Goal: Task Accomplishment & Management: Complete application form

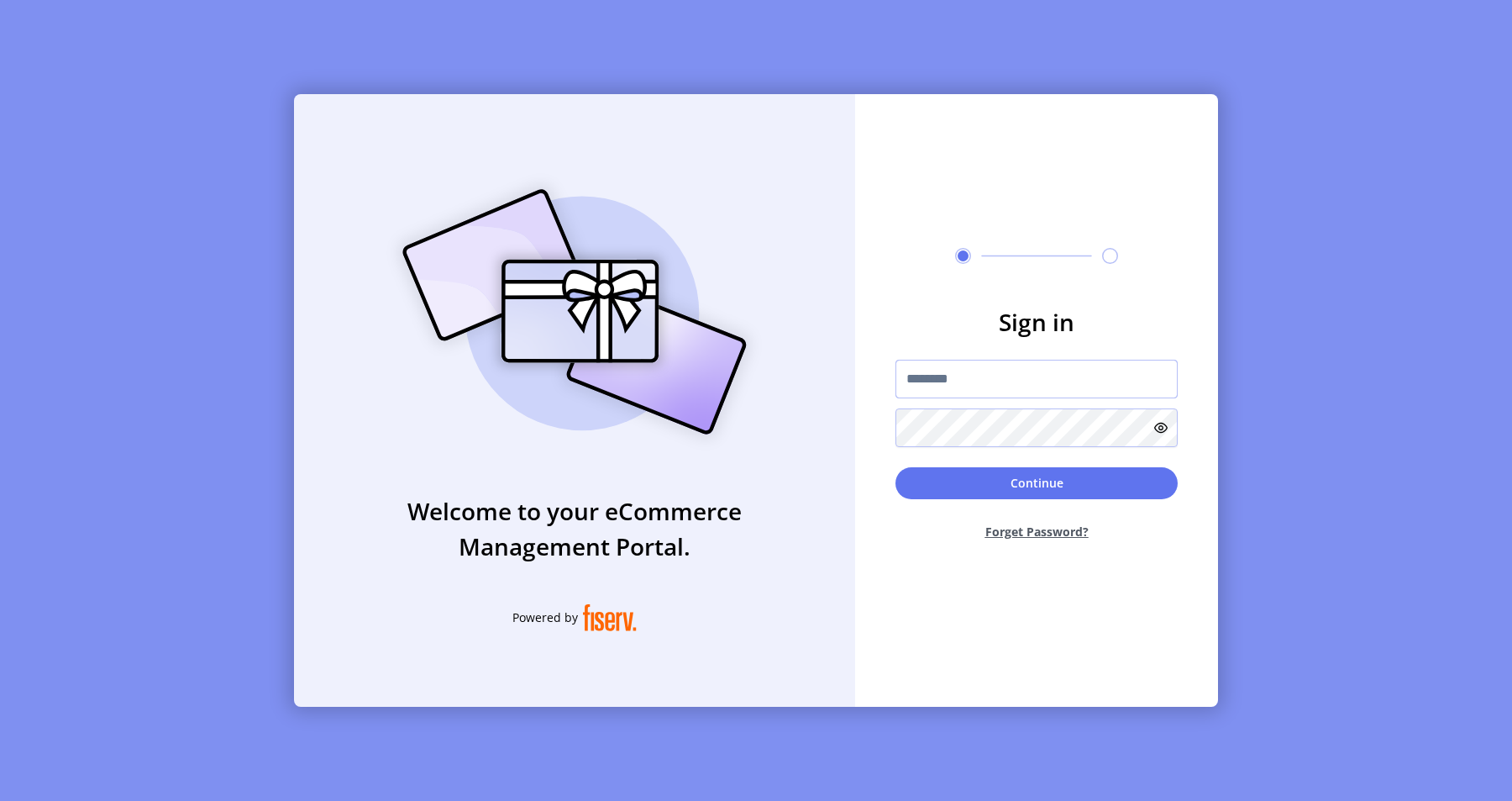
click at [1014, 390] on input "text" at bounding box center [1037, 379] width 282 height 39
type input "**********"
click at [999, 472] on button "Continue" at bounding box center [1037, 483] width 282 height 32
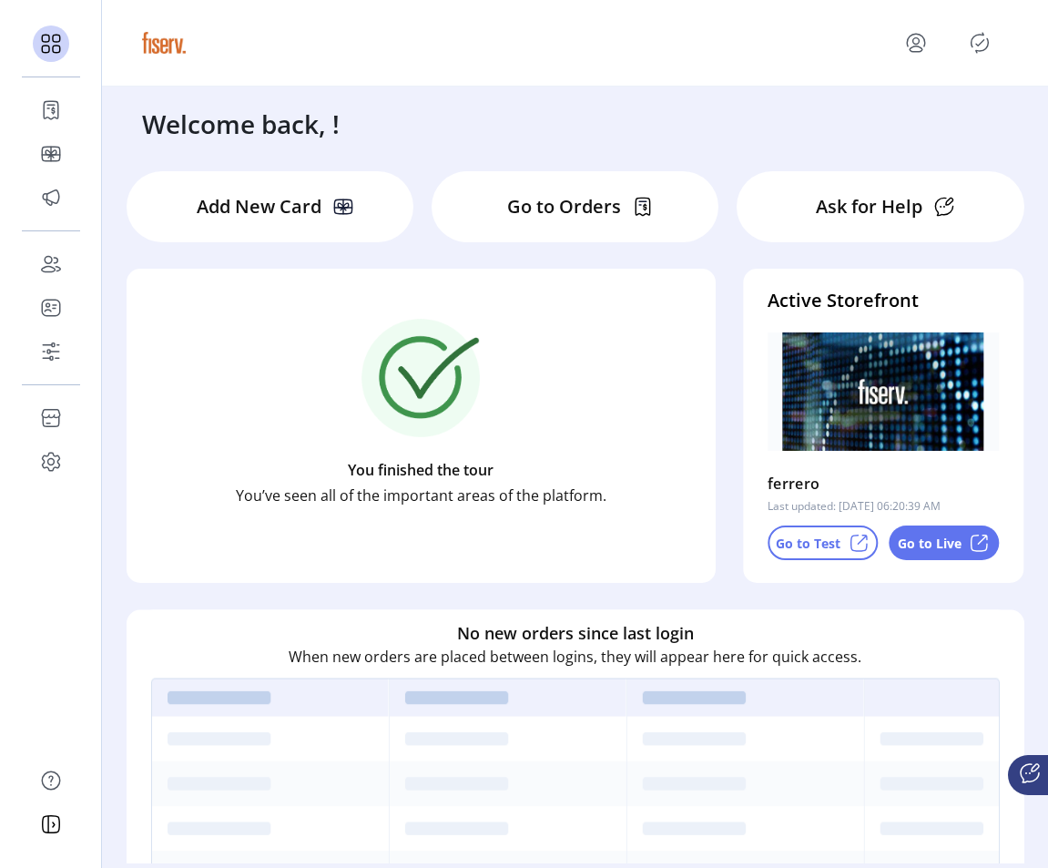
click at [807, 545] on p "Go to Test" at bounding box center [808, 543] width 65 height 19
click at [787, 543] on p "Go to Test" at bounding box center [808, 543] width 65 height 19
click at [949, 534] on p "Go to Live" at bounding box center [930, 543] width 64 height 19
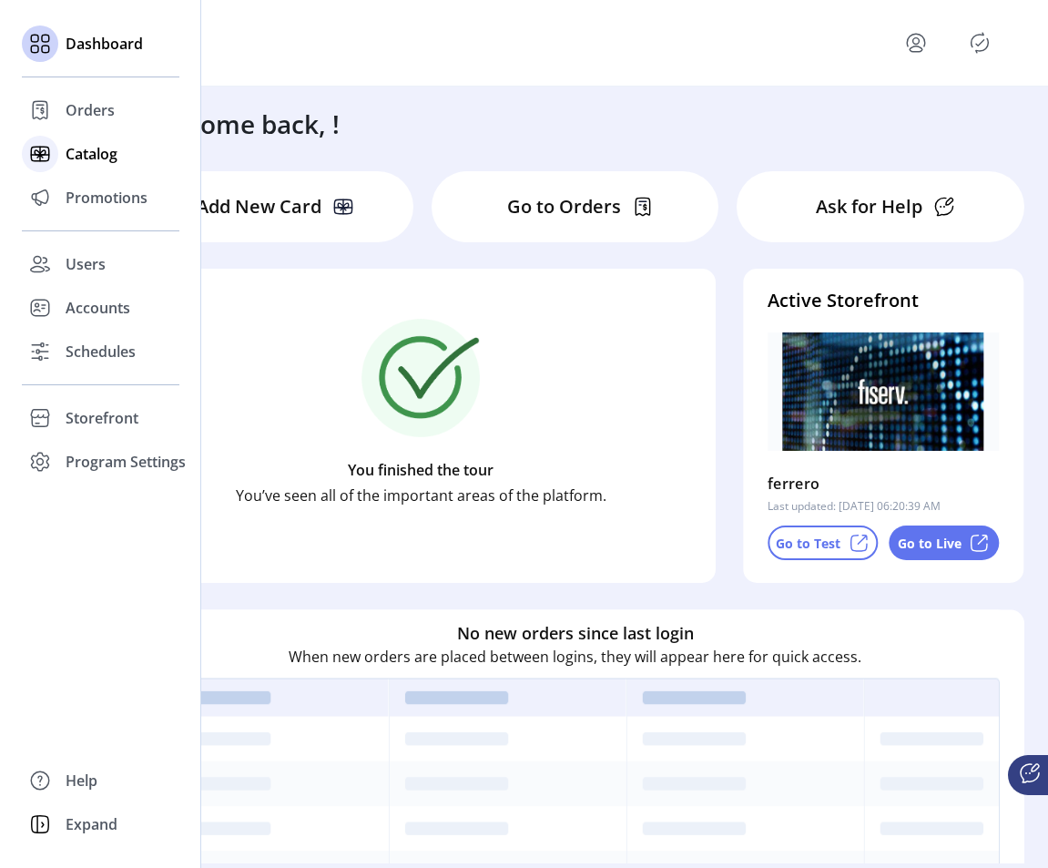
click at [66, 147] on span "Catalog" at bounding box center [92, 154] width 52 height 22
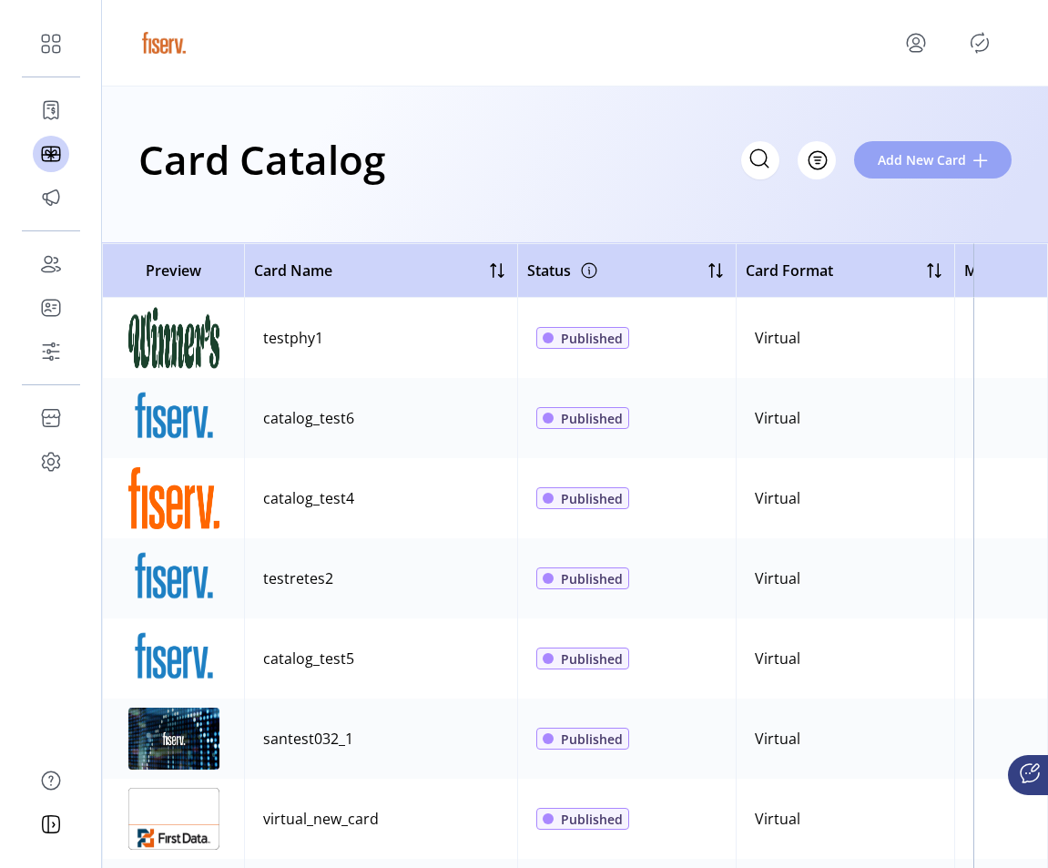
click at [894, 157] on span "Add New Card" at bounding box center [922, 159] width 88 height 19
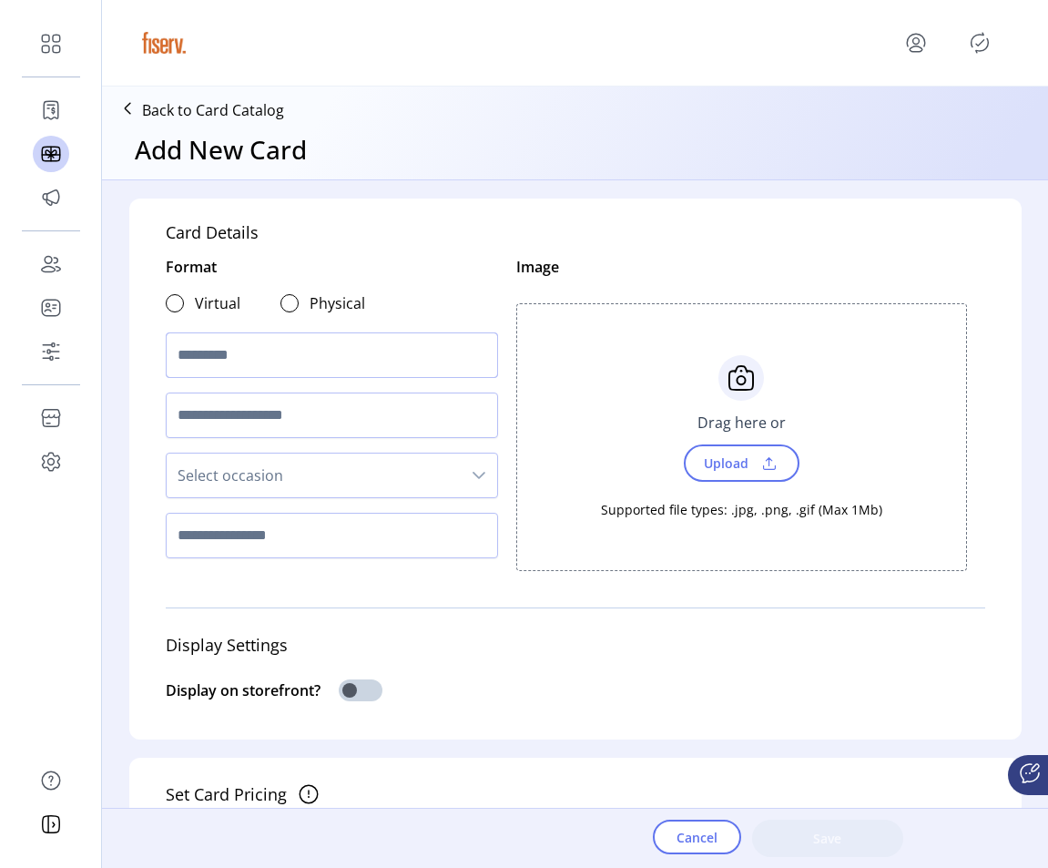
click at [303, 361] on input "text" at bounding box center [332, 355] width 332 height 46
type input "*"
type input "*********"
click at [274, 419] on input "text" at bounding box center [332, 415] width 332 height 46
click at [693, 468] on span "Upload" at bounding box center [724, 463] width 63 height 26
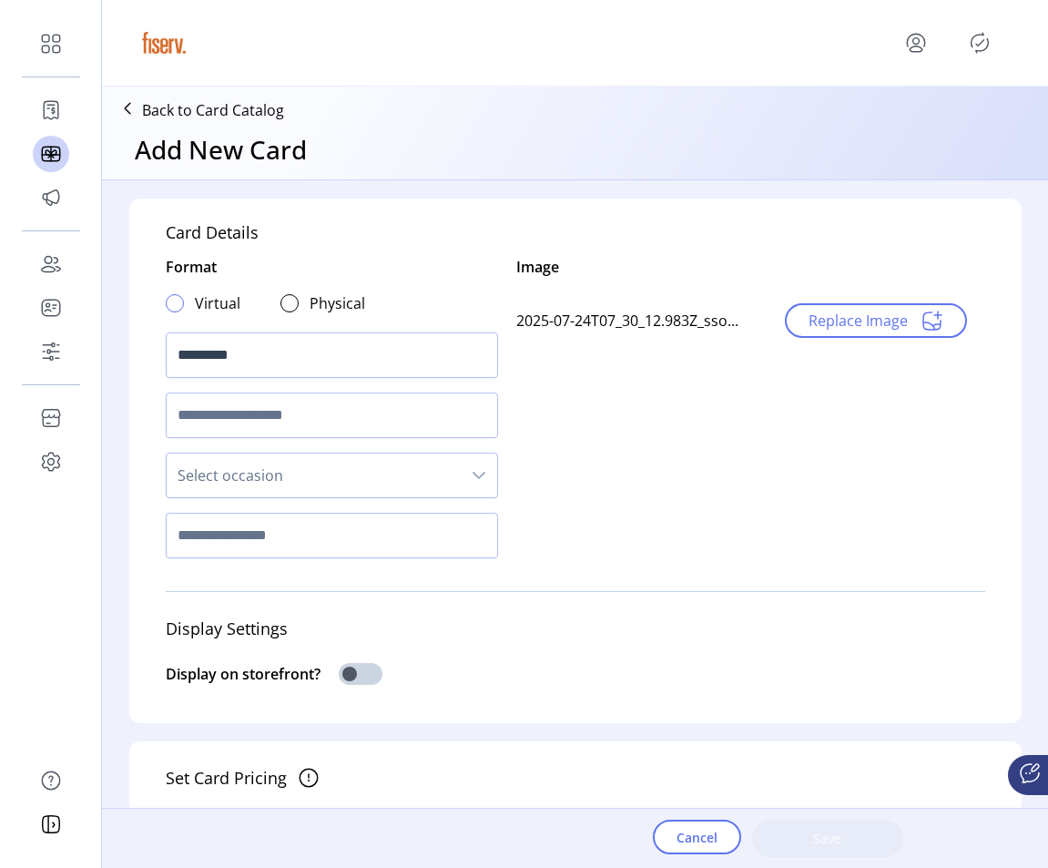
click at [170, 305] on div at bounding box center [175, 303] width 18 height 18
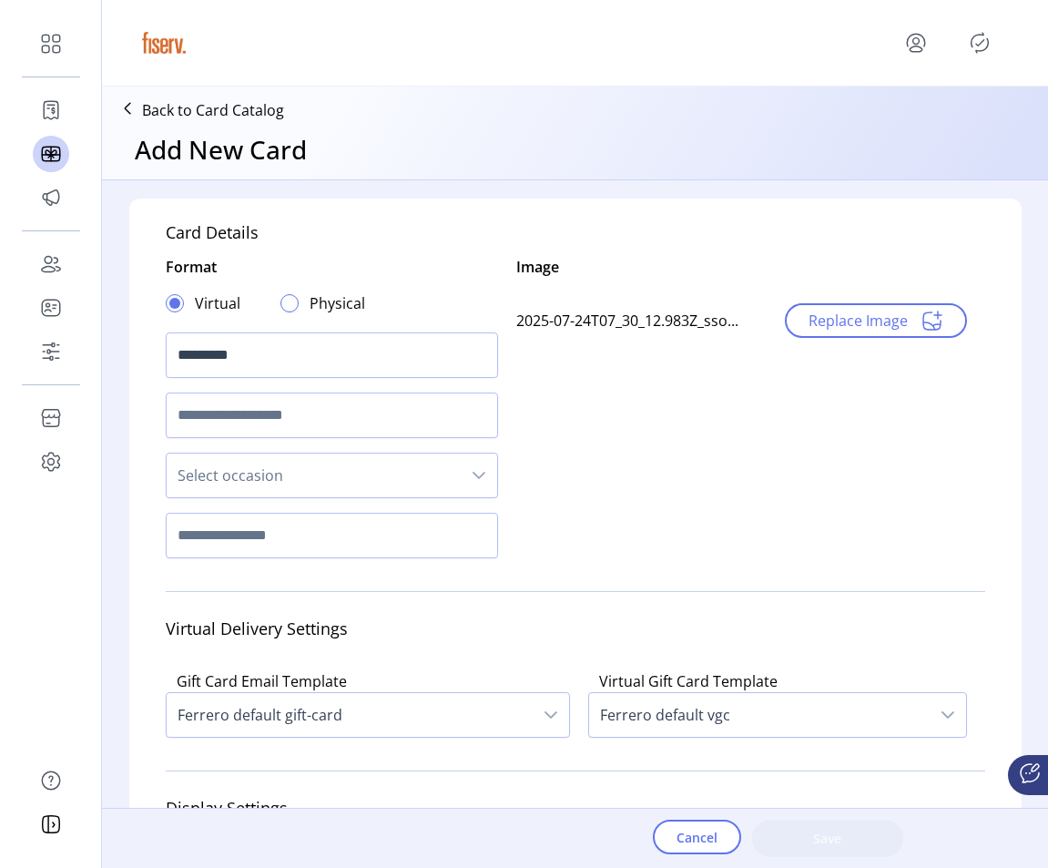
click at [286, 304] on div at bounding box center [289, 303] width 18 height 18
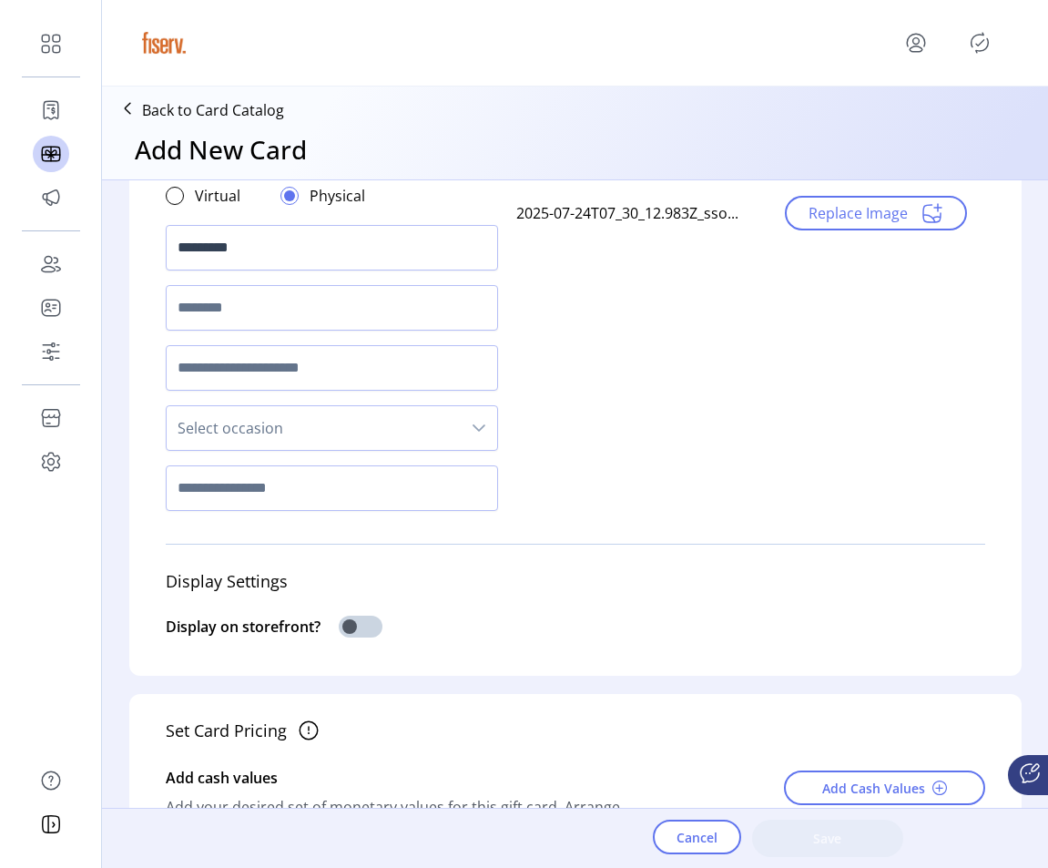
scroll to position [119, 0]
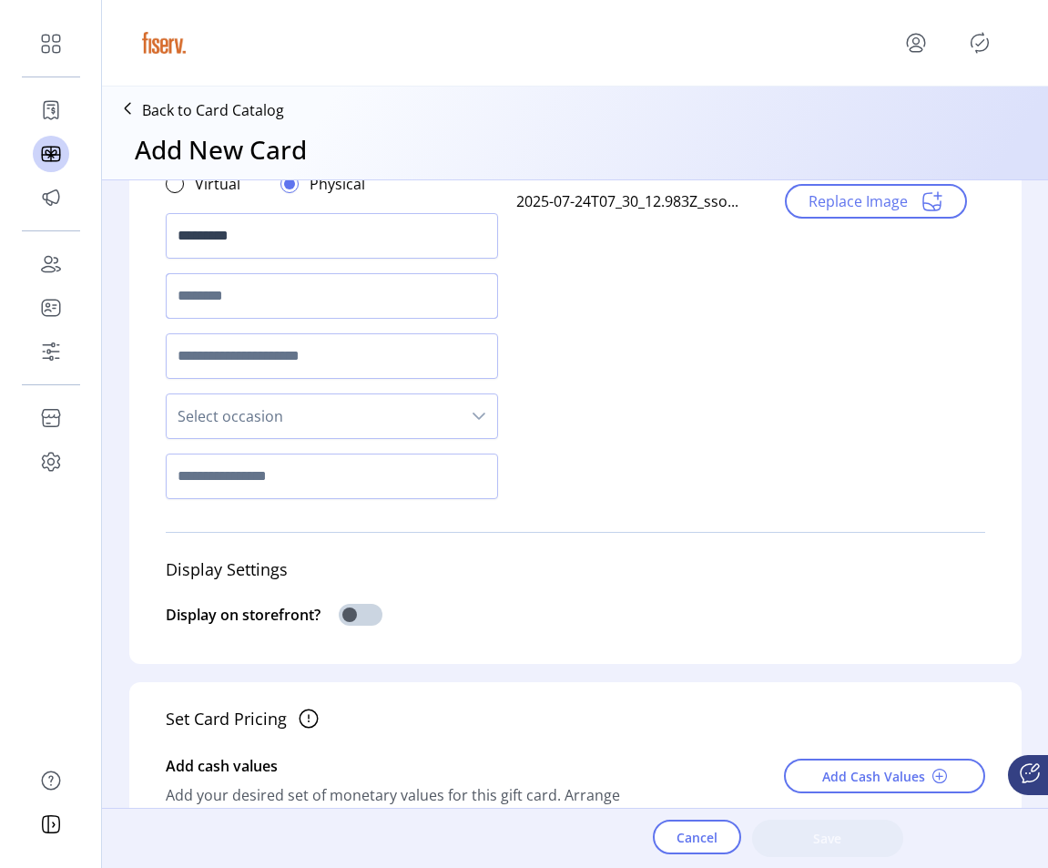
click at [275, 292] on input "text" at bounding box center [332, 296] width 332 height 46
type input "****"
click at [274, 408] on span "Select occasion" at bounding box center [314, 416] width 294 height 44
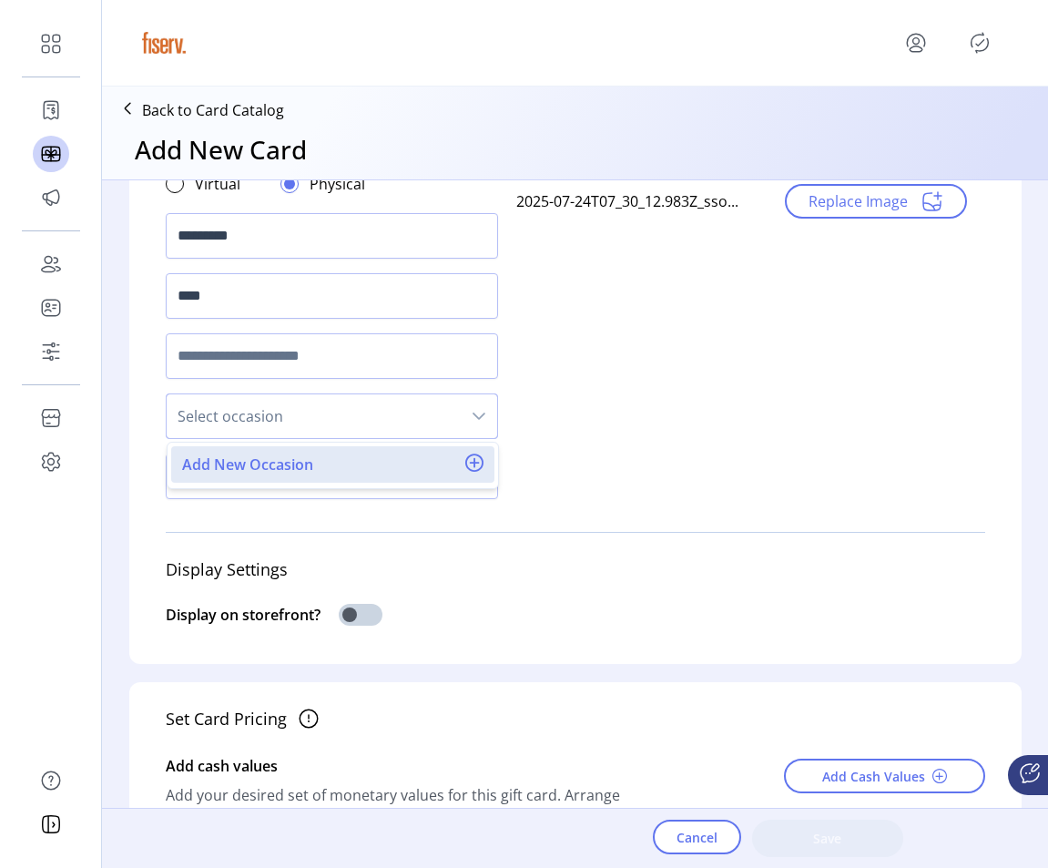
click at [262, 525] on p-divider at bounding box center [575, 531] width 819 height 29
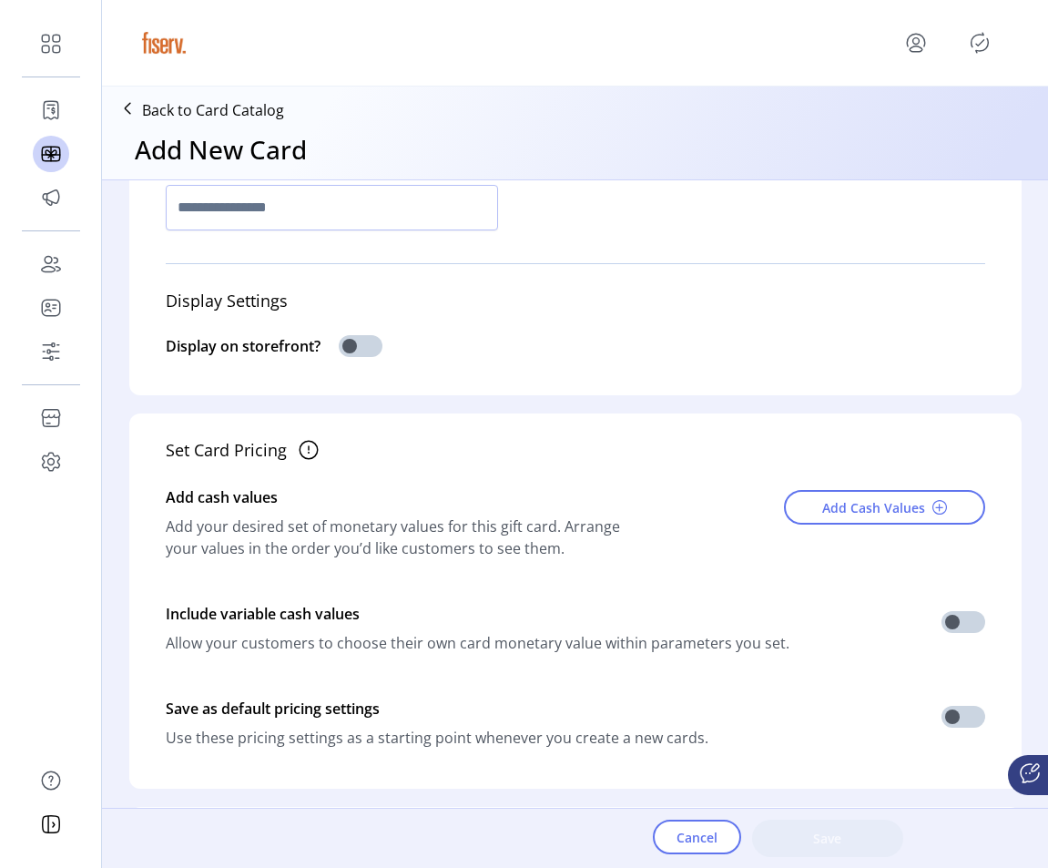
scroll to position [394, 0]
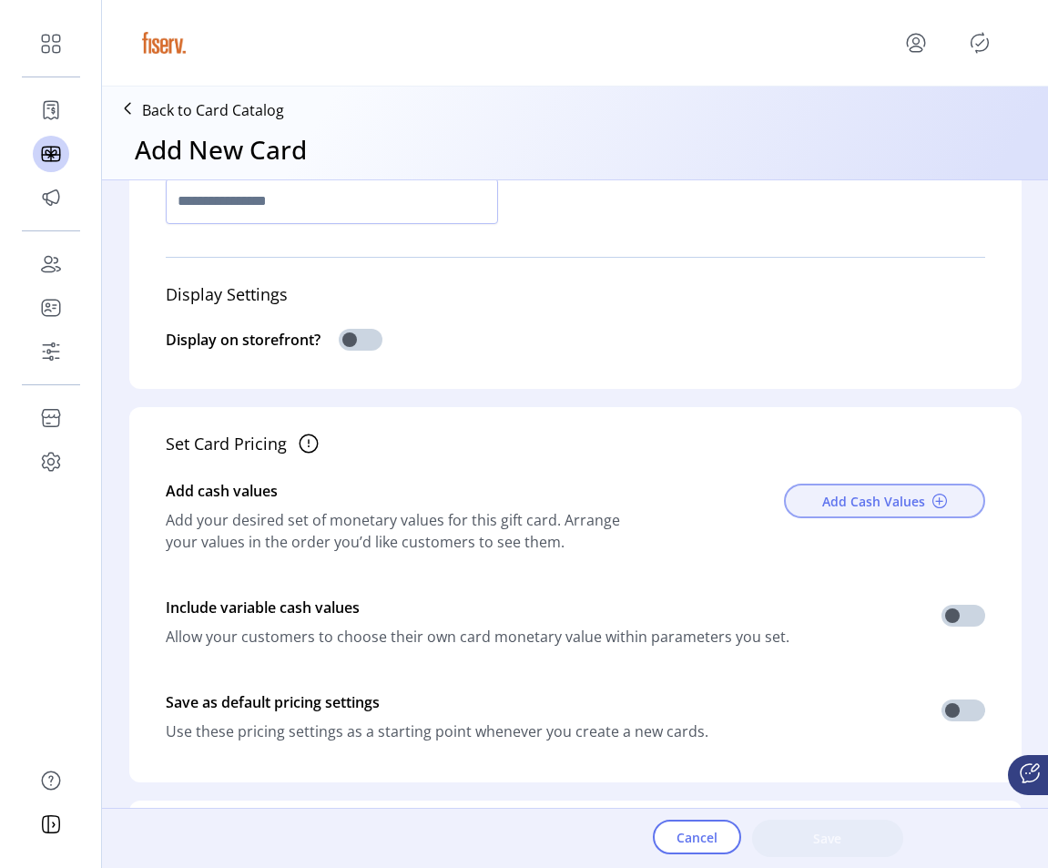
click at [794, 504] on button "Add Cash Values" at bounding box center [884, 501] width 201 height 35
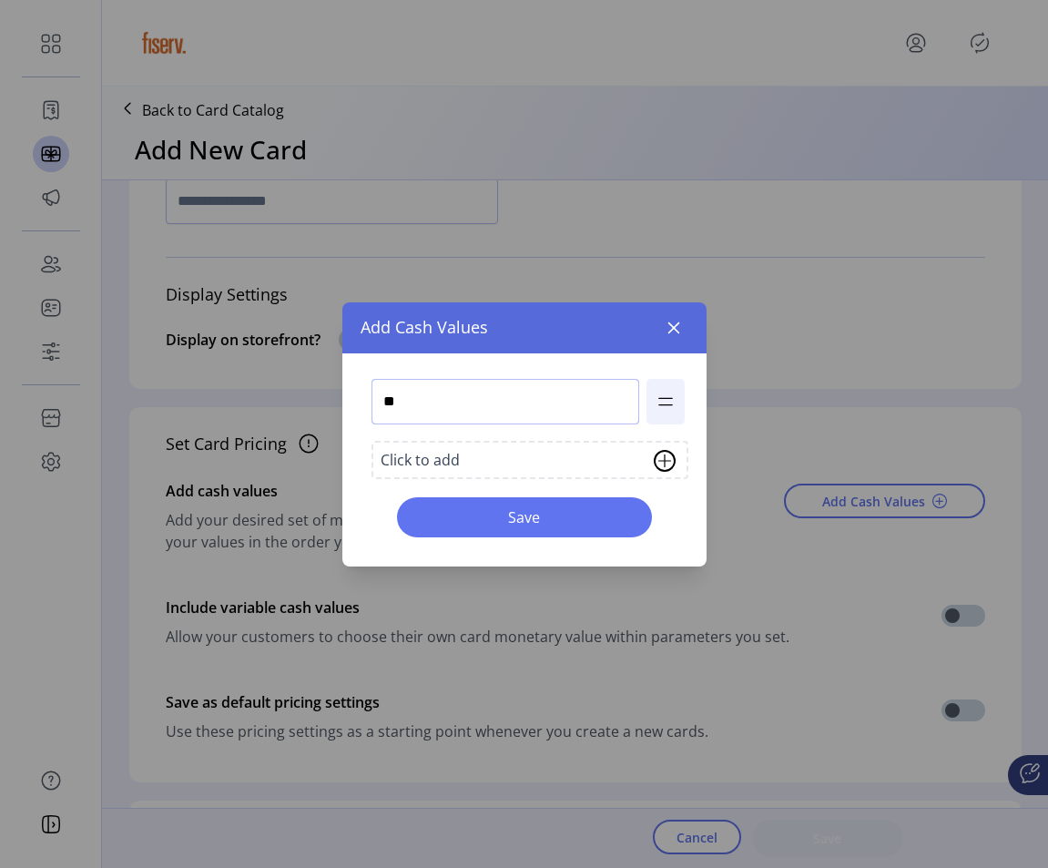
click at [397, 386] on input "**" at bounding box center [506, 402] width 268 height 46
type input "***"
click at [472, 515] on span "Save" at bounding box center [525, 517] width 208 height 22
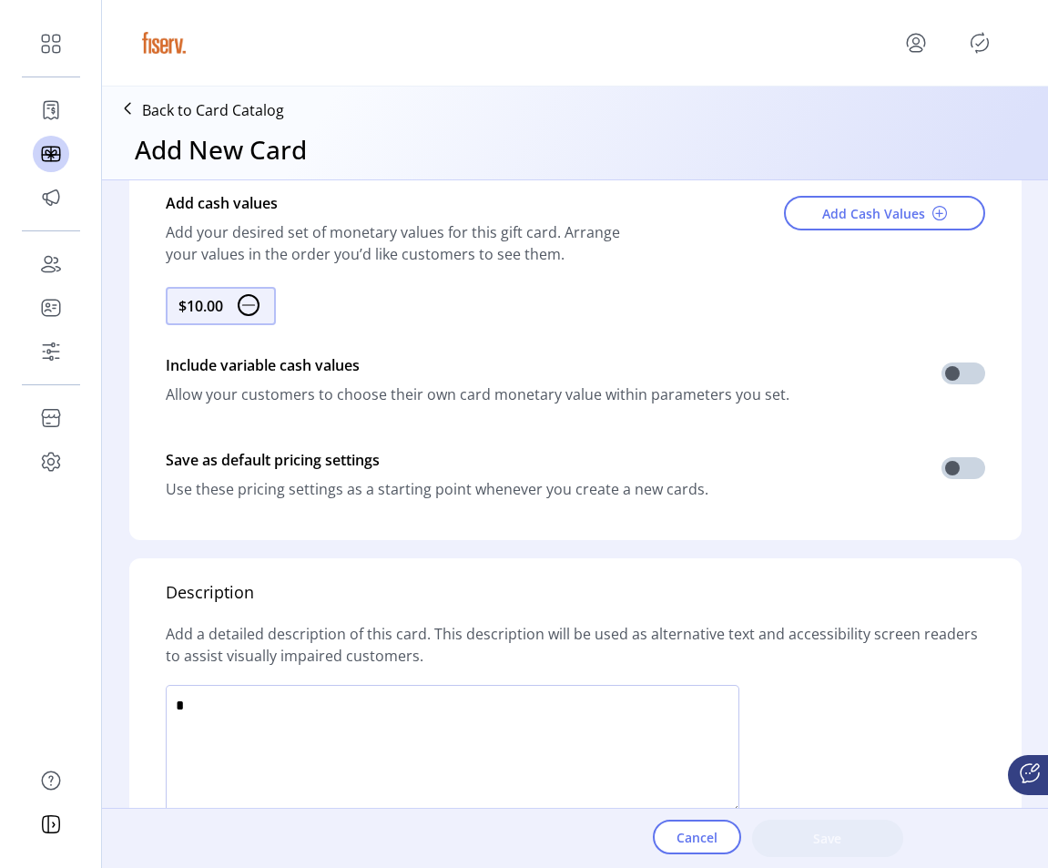
scroll to position [688, 0]
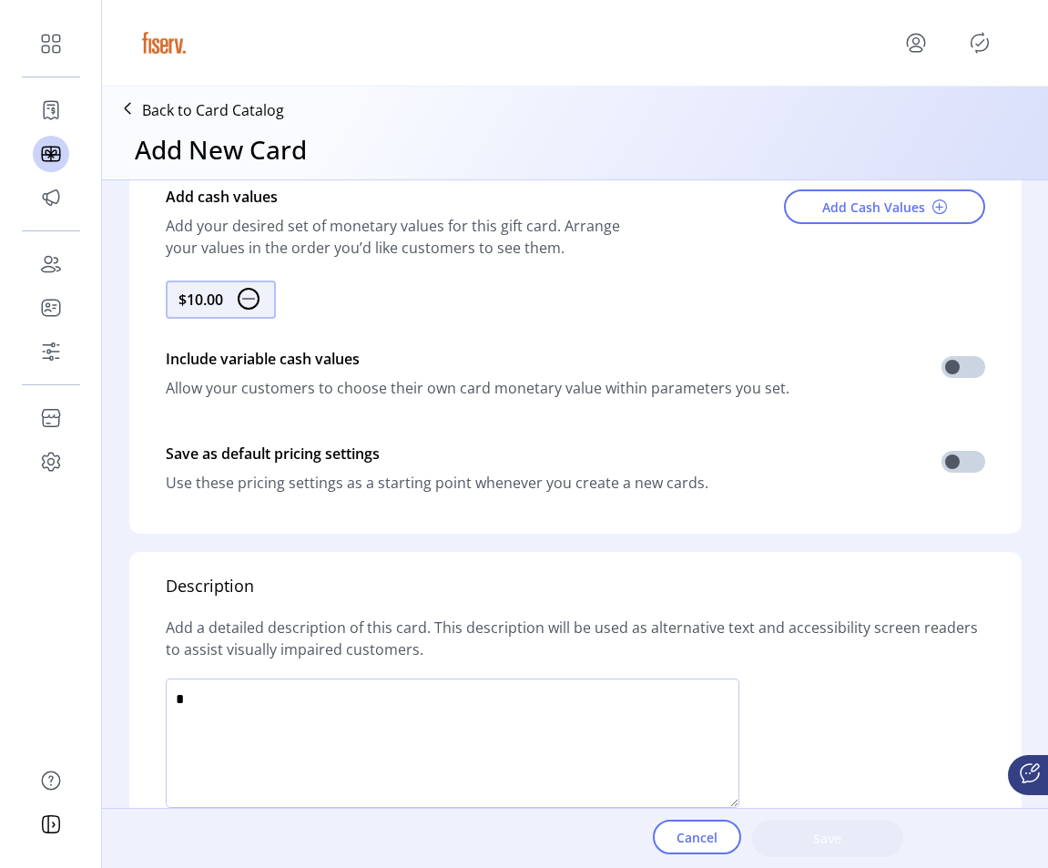
click at [633, 742] on textarea at bounding box center [453, 742] width 574 height 129
type textarea "*****"
click at [882, 835] on button "Save" at bounding box center [827, 837] width 151 height 37
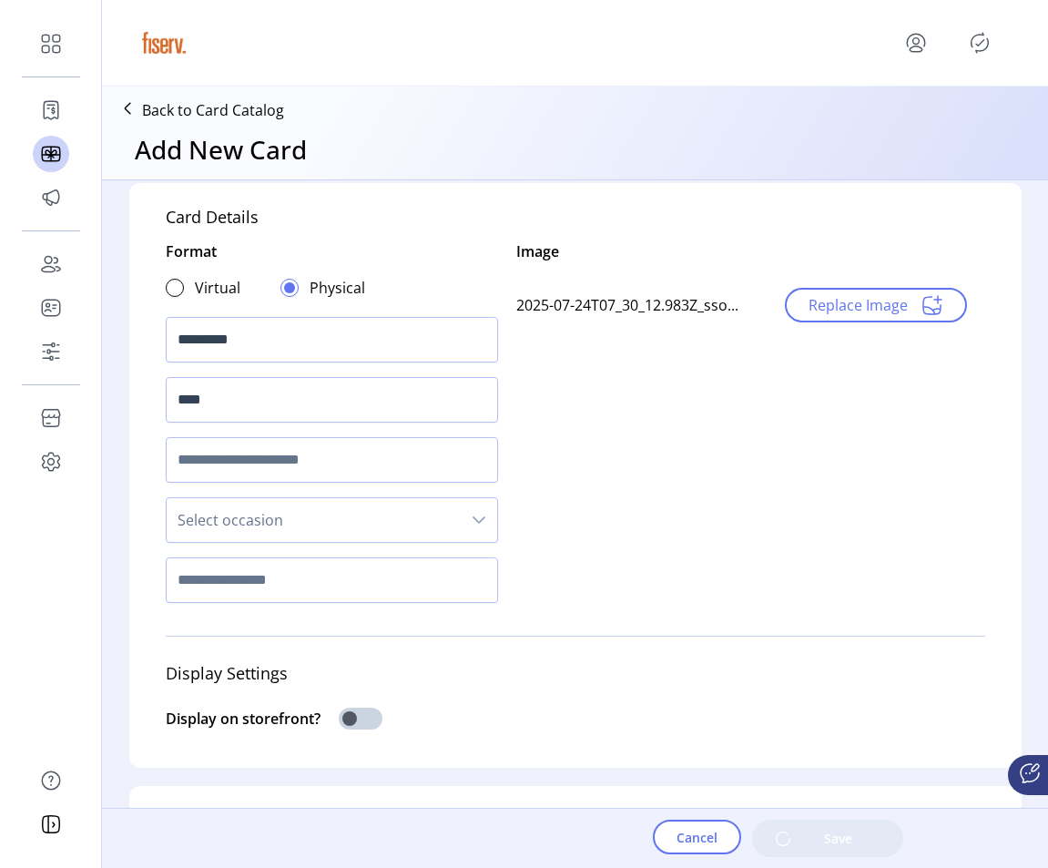
scroll to position [0, 0]
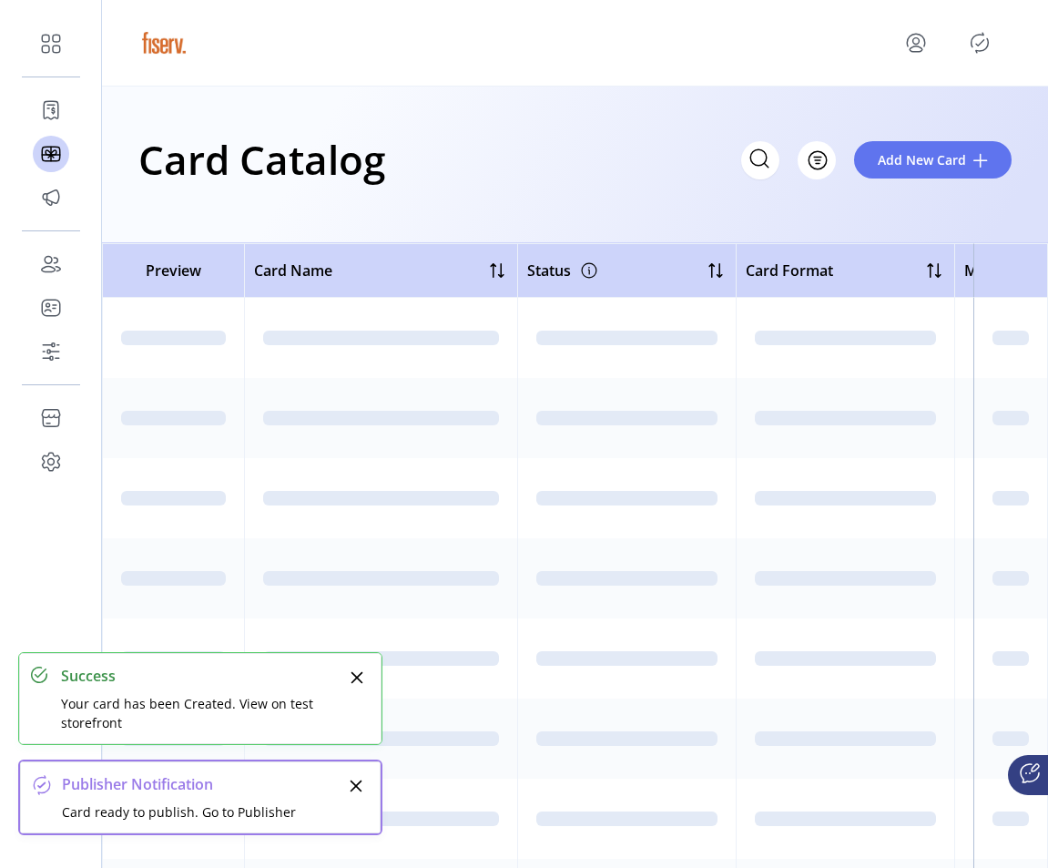
click at [985, 45] on icon "Publisher Panel" at bounding box center [979, 42] width 29 height 29
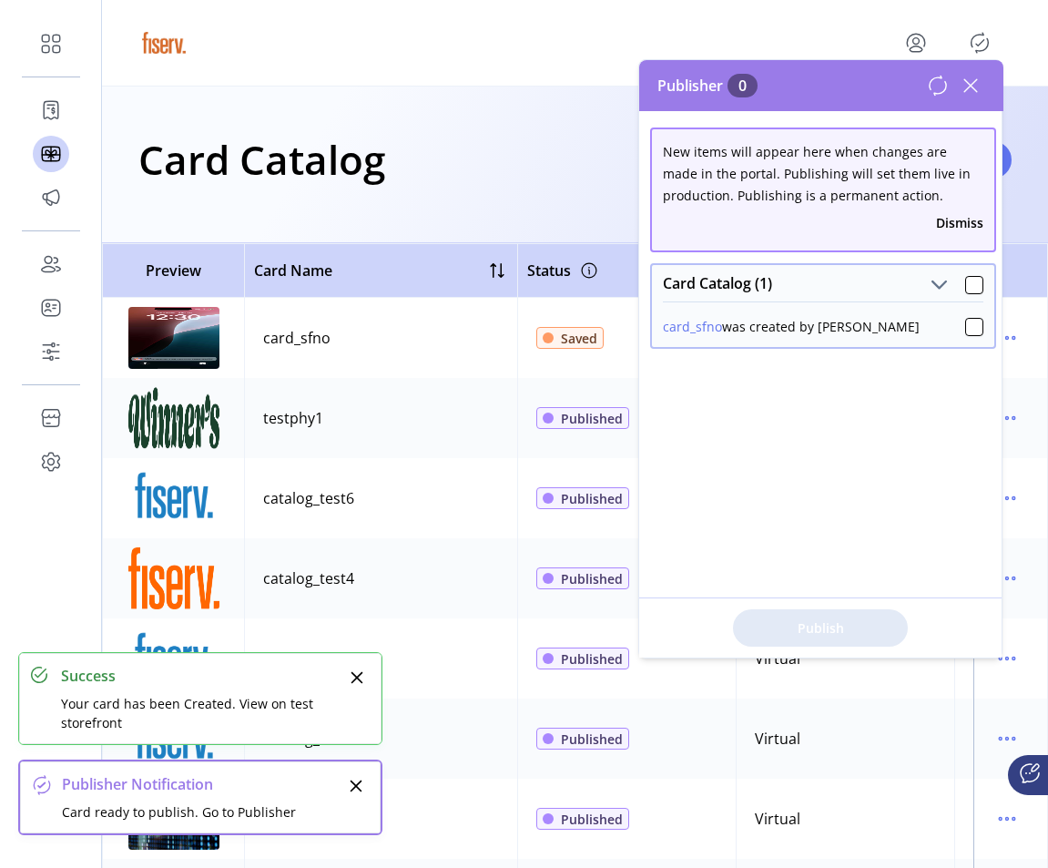
click at [963, 336] on div "card_sfno was created by ferrero_admin" at bounding box center [823, 324] width 342 height 46
click at [965, 331] on div at bounding box center [974, 327] width 18 height 18
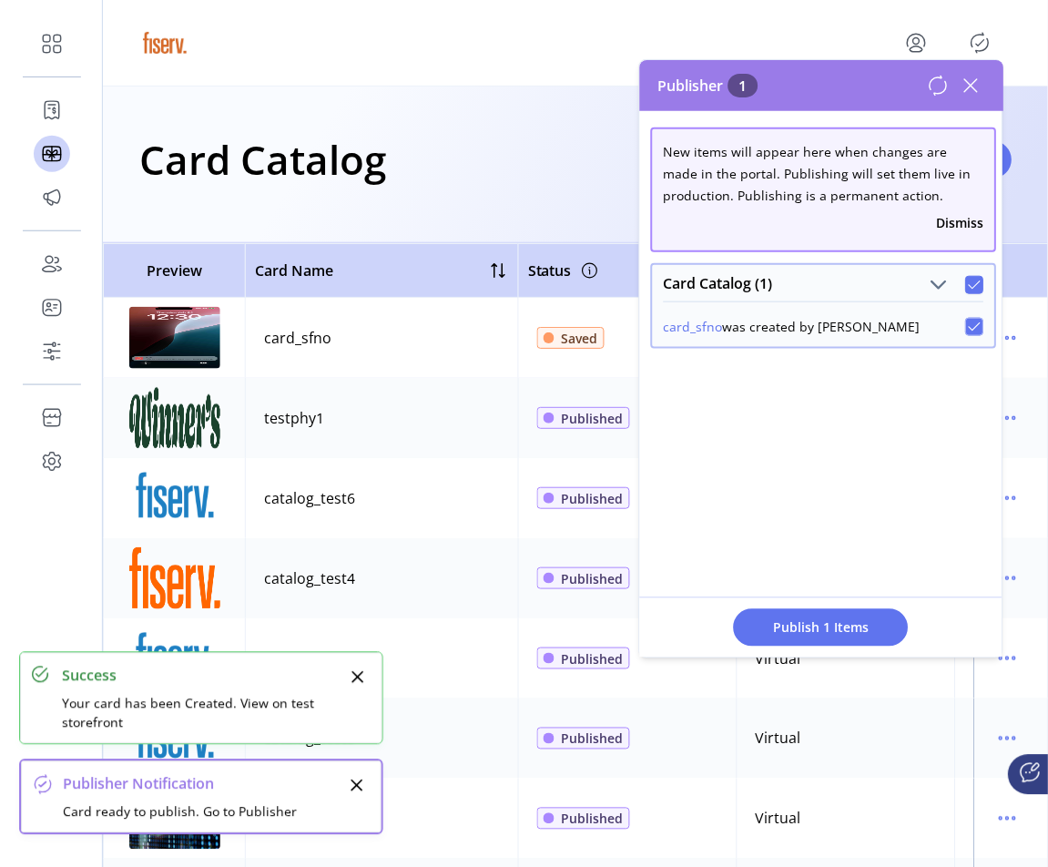
scroll to position [10, 5]
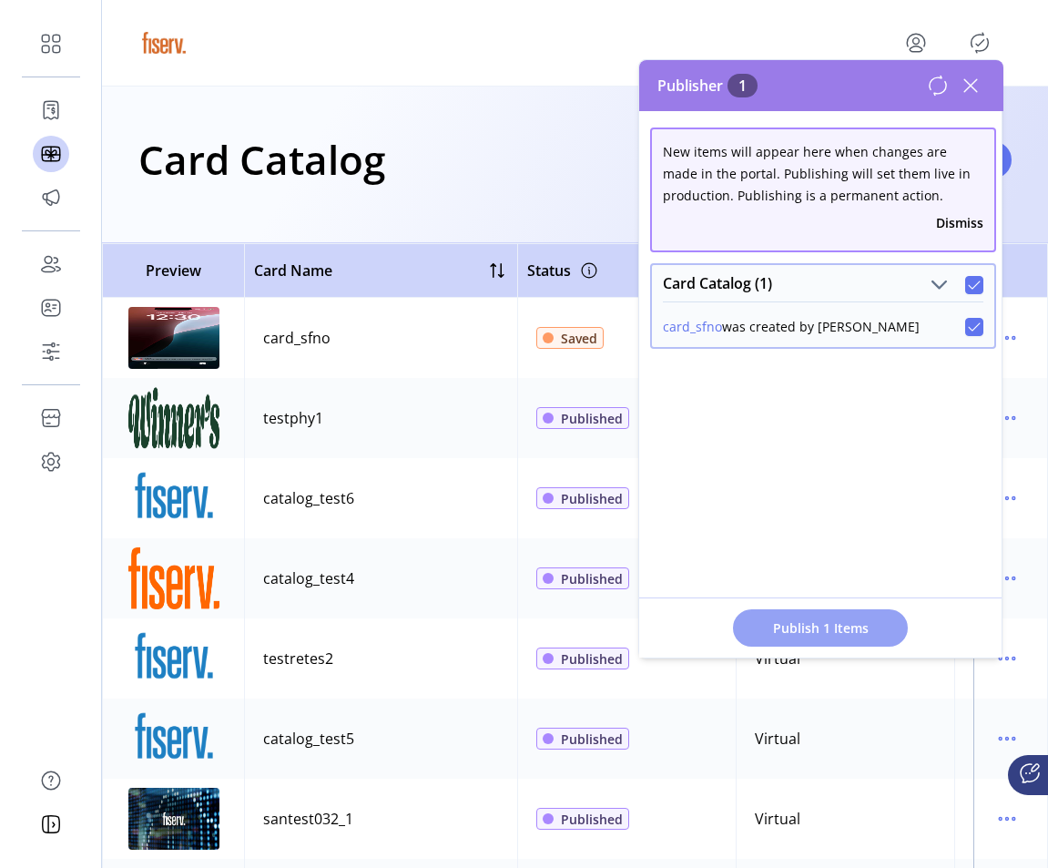
click at [835, 612] on button "Publish 1 Items" at bounding box center [820, 627] width 175 height 37
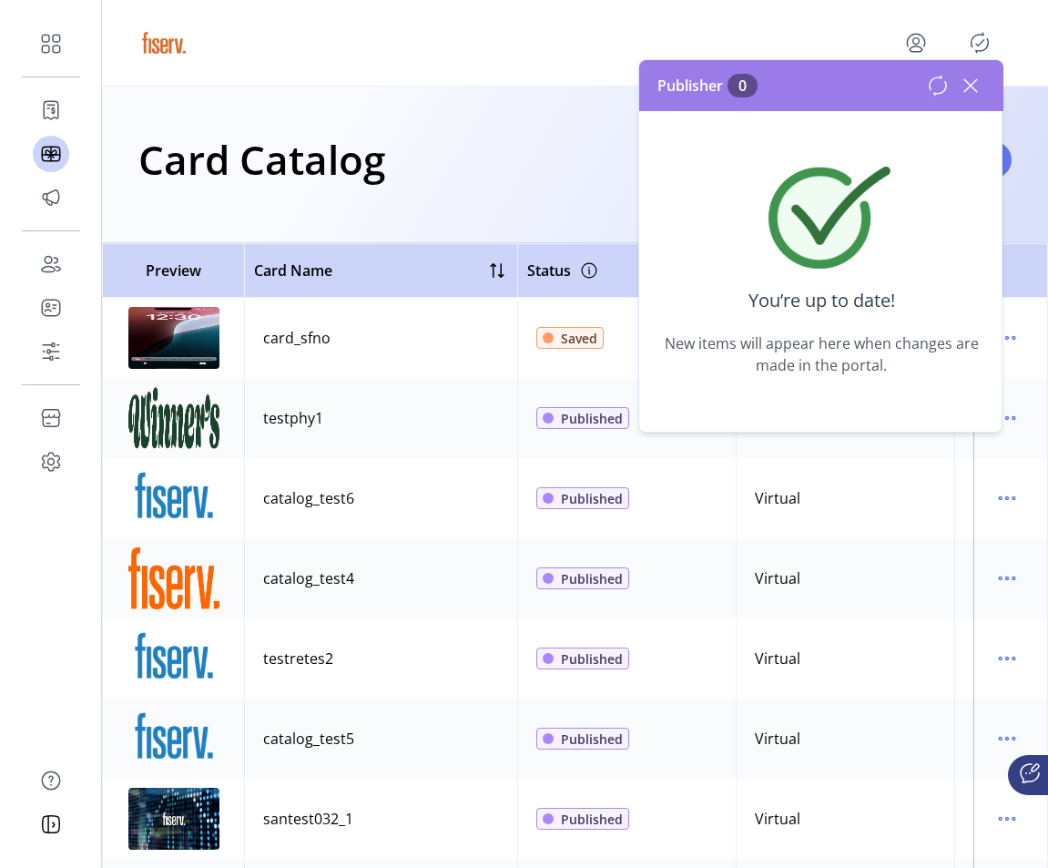
click at [967, 87] on icon at bounding box center [970, 85] width 29 height 29
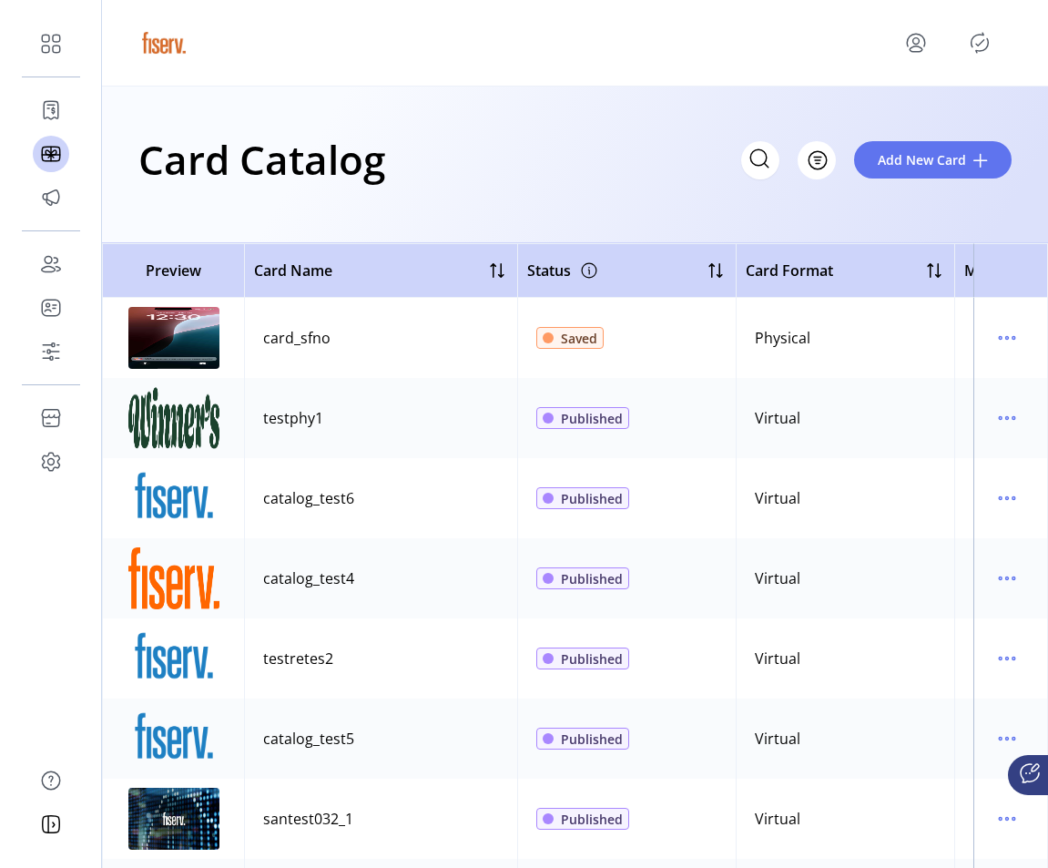
click at [919, 39] on icon "menu" at bounding box center [916, 41] width 6 height 6
click at [893, 120] on span "Sign Out" at bounding box center [850, 114] width 137 height 15
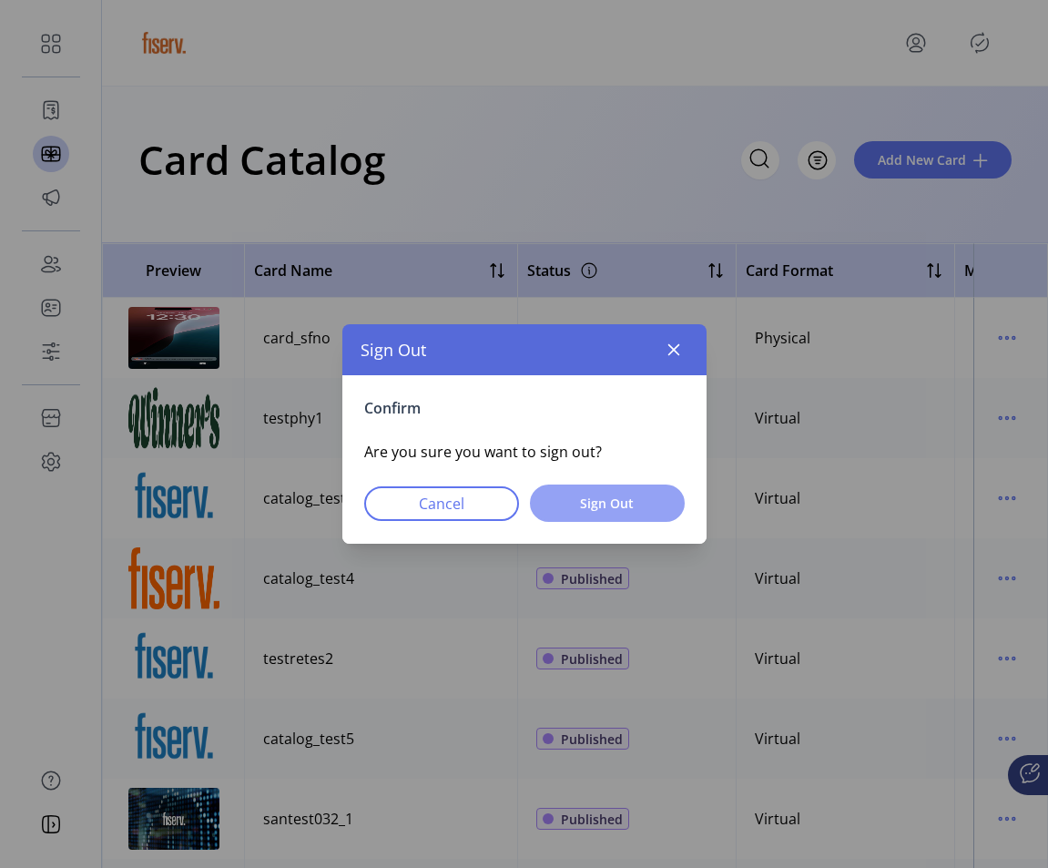
click at [667, 506] on button "Sign Out" at bounding box center [607, 502] width 155 height 37
